Goal: Information Seeking & Learning: Find specific fact

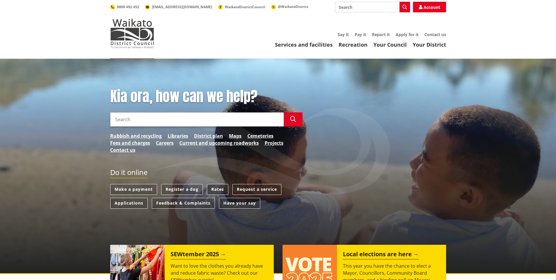
click at [219, 190] on link "Rates" at bounding box center [217, 189] width 21 height 11
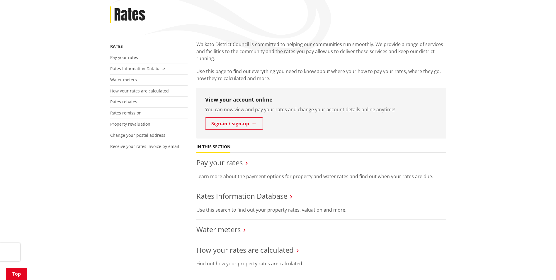
scroll to position [88, 0]
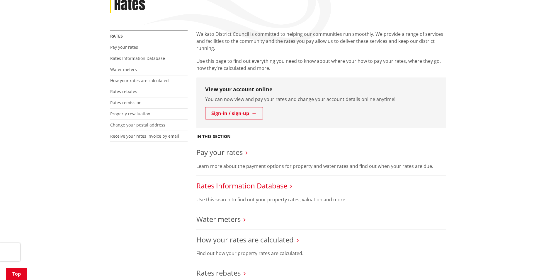
click at [220, 184] on link "Rates Information Database" at bounding box center [241, 185] width 91 height 10
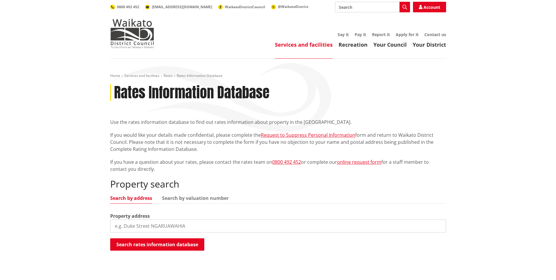
click at [114, 225] on input "search" at bounding box center [278, 225] width 336 height 13
paste input "68 Mercer Ferry Road"
type input "68 Mercer Ferry Road"
click at [152, 245] on button "Search rates information database" at bounding box center [157, 244] width 94 height 12
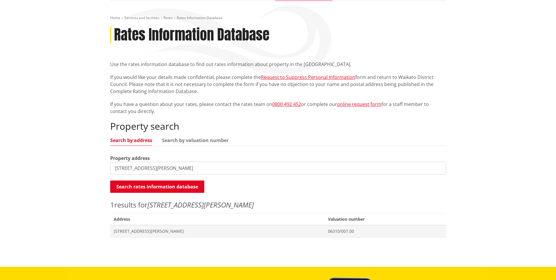
scroll to position [59, 0]
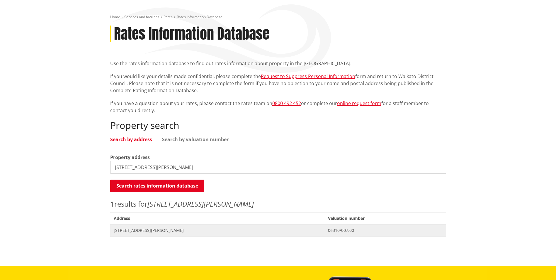
click at [135, 230] on span "[STREET_ADDRESS][PERSON_NAME]" at bounding box center [217, 230] width 207 height 6
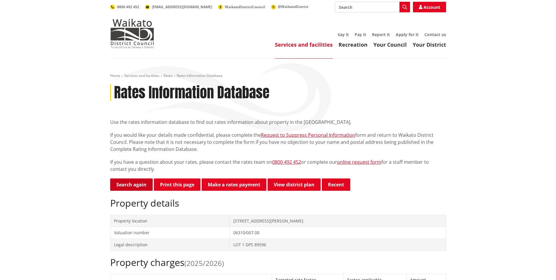
click at [136, 183] on link "Search again" at bounding box center [131, 184] width 42 height 12
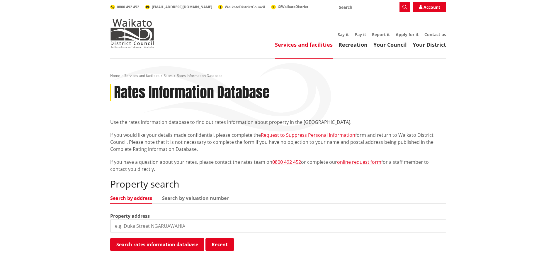
drag, startPoint x: 188, startPoint y: 226, endPoint x: 117, endPoint y: 220, distance: 71.8
click at [117, 220] on input "search" at bounding box center [278, 225] width 336 height 13
paste input "[STREET_ADDRESS][PERSON_NAME]"
type input "[STREET_ADDRESS][PERSON_NAME]"
click at [162, 245] on button "Search rates information database" at bounding box center [157, 244] width 94 height 12
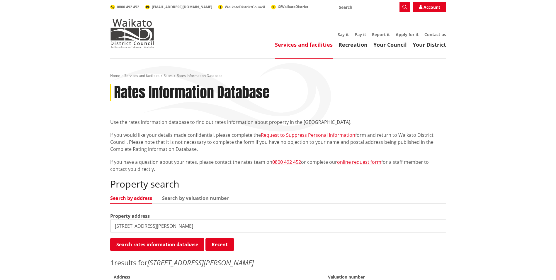
scroll to position [29, 0]
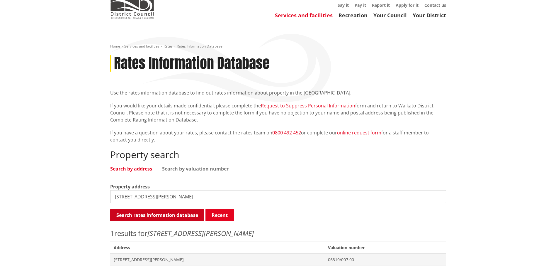
click at [157, 214] on button "Search rates information database" at bounding box center [157, 215] width 94 height 12
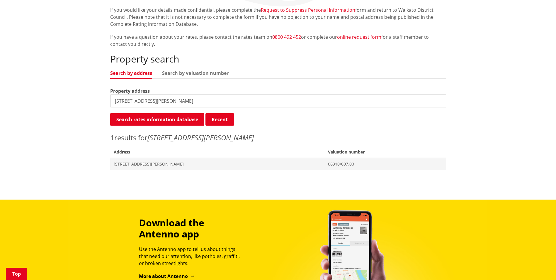
scroll to position [117, 0]
